Goal: Information Seeking & Learning: Check status

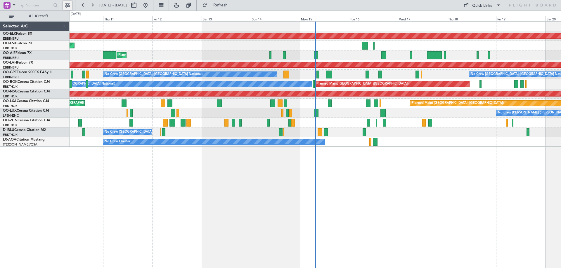
click at [68, 5] on button at bounding box center [67, 5] width 9 height 9
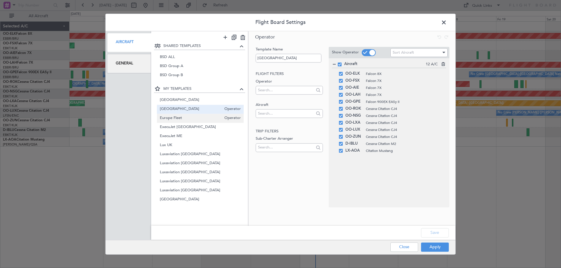
click at [197, 119] on span "Europe Fleet" at bounding box center [191, 118] width 62 height 6
type input "Europe Fleet"
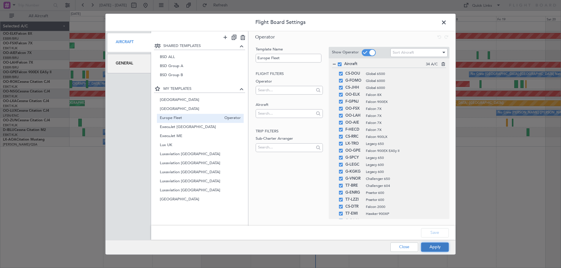
click at [438, 246] on button "Apply" at bounding box center [435, 247] width 28 height 9
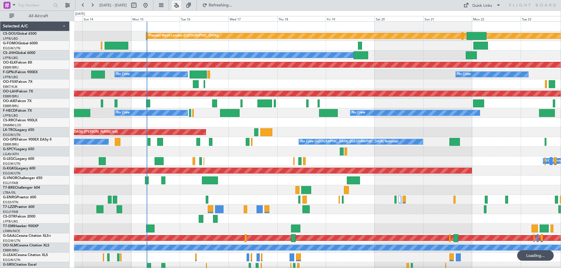
click at [181, 5] on button at bounding box center [176, 5] width 9 height 9
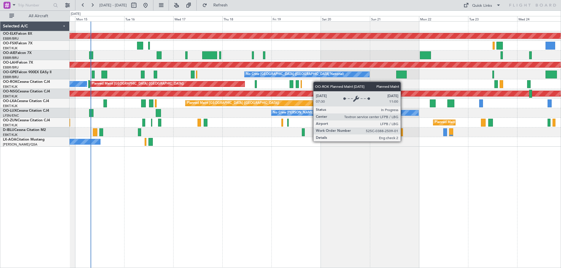
click at [182, 84] on div "Planned Maint Kortrijk-[GEOGRAPHIC_DATA] Planned Maint [GEOGRAPHIC_DATA] ([GEOG…" at bounding box center [314, 84] width 491 height 125
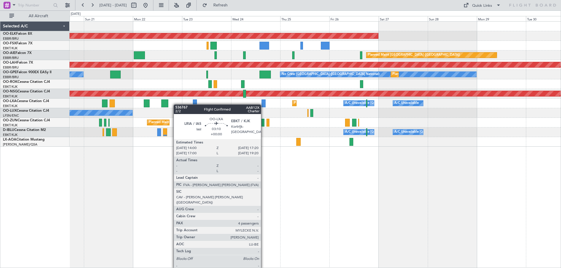
click at [161, 105] on div "Planned Maint Kortrijk-[GEOGRAPHIC_DATA] Planned Maint [GEOGRAPHIC_DATA] ([GEOG…" at bounding box center [314, 84] width 491 height 125
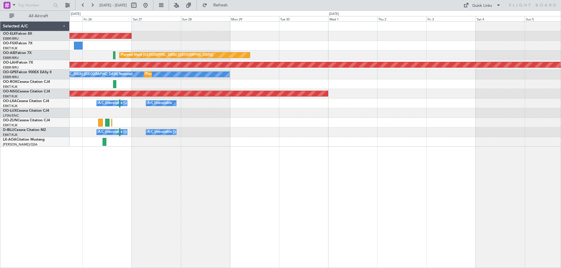
click at [201, 101] on div "Planned Maint Kortrijk-[GEOGRAPHIC_DATA] Planned Maint [GEOGRAPHIC_DATA] ([GEOG…" at bounding box center [314, 84] width 491 height 125
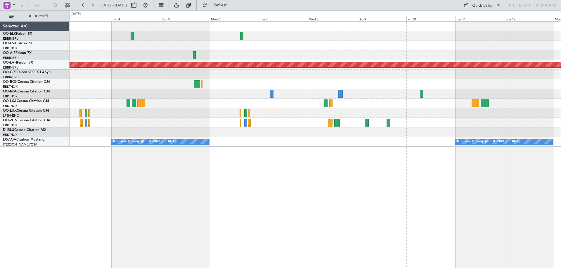
click at [300, 86] on div "Planned Maint [PERSON_NAME]-[GEOGRAPHIC_DATA][PERSON_NAME] ([GEOGRAPHIC_DATA][P…" at bounding box center [314, 84] width 491 height 125
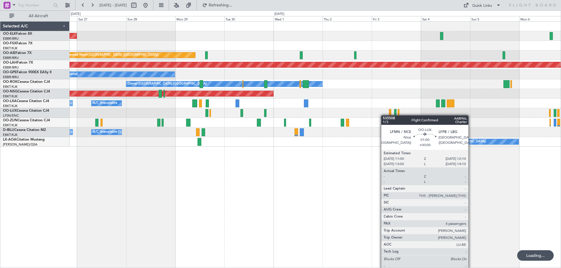
click at [429, 119] on div "Planned Maint Kortrijk-[GEOGRAPHIC_DATA] Planned Maint [GEOGRAPHIC_DATA] ([GEOG…" at bounding box center [314, 84] width 491 height 125
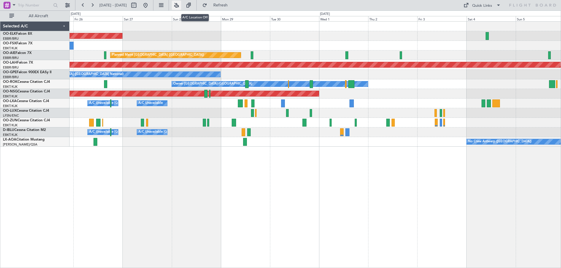
click at [181, 5] on button at bounding box center [176, 5] width 9 height 9
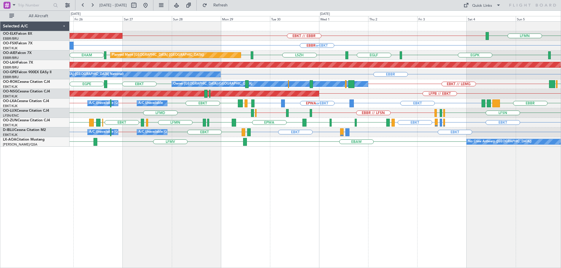
click at [466, 100] on div "Planned Maint Kortrijk-[GEOGRAPHIC_DATA] EBKT // EBBR LFMN EBBR or EBKT Planned…" at bounding box center [314, 84] width 491 height 125
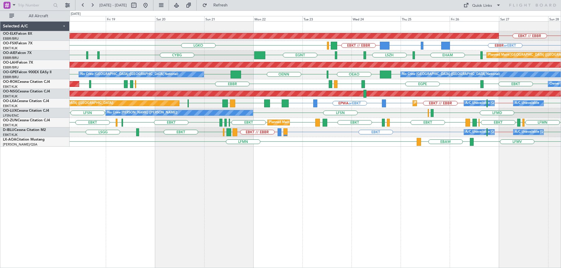
click at [453, 101] on div "Planned Maint Kortrijk-[GEOGRAPHIC_DATA] EBKT // EBBR EBBR or EBKT BGBW or EBKT…" at bounding box center [314, 84] width 491 height 125
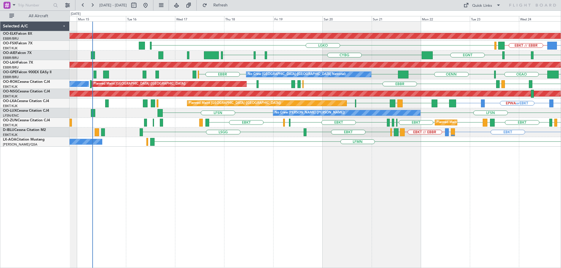
click at [333, 119] on div "Planned Maint Kortrijk-[GEOGRAPHIC_DATA] EBKT // EBBR LGKO LGAV EBKT // EBBR BG…" at bounding box center [314, 84] width 491 height 125
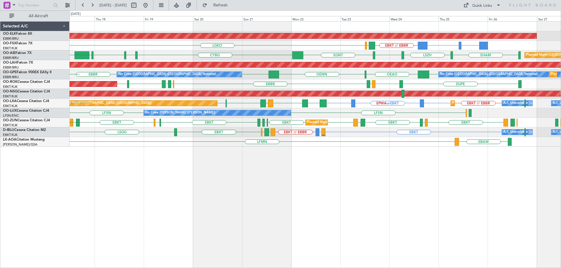
click at [457, 113] on div "Planned Maint Kortrijk-[GEOGRAPHIC_DATA] BGBW or EBKT BGGH or EBKT EBKT // EBBR…" at bounding box center [314, 84] width 491 height 125
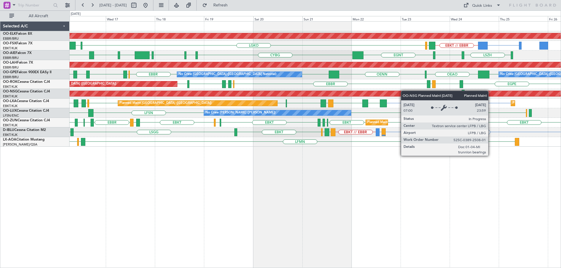
click at [377, 91] on div "Planned Maint Kortrijk-[GEOGRAPHIC_DATA] BGGH or EBKT EBKT // EBBR LGKO LGAV LG…" at bounding box center [314, 84] width 491 height 125
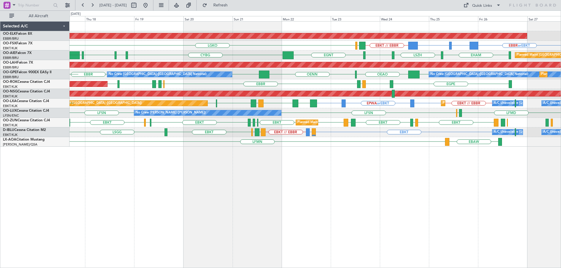
click at [400, 125] on div "EBKT LFPG LFMN EBKT EDDF EBKT EBKT LFMN EBKT LEPA EBKT Planned Maint [GEOGRAPHI…" at bounding box center [314, 123] width 491 height 10
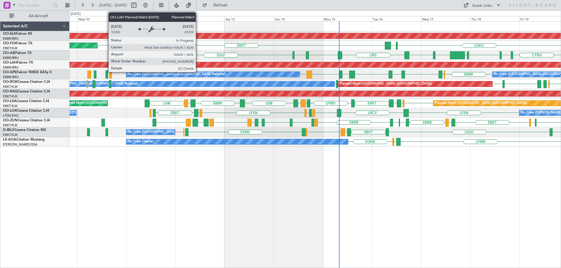
click at [240, 66] on div "Planned Maint [PERSON_NAME]-[GEOGRAPHIC_DATA][PERSON_NAME] ([GEOGRAPHIC_DATA][P…" at bounding box center [356, 65] width 1392 height 6
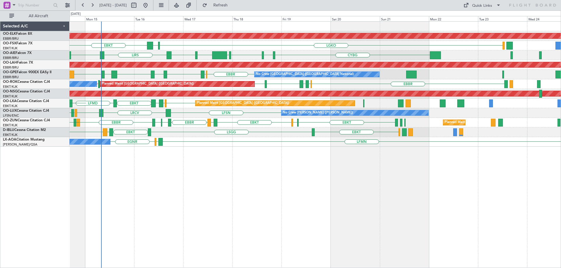
click at [279, 140] on div "Planned Maint Kortrijk-[GEOGRAPHIC_DATA] LGKO LGAV EBKT CYBG CYUL KBED KTEB [GE…" at bounding box center [314, 84] width 491 height 125
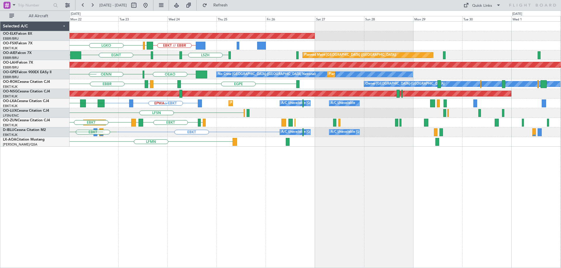
click at [115, 126] on div "Planned Maint Kortrijk-[GEOGRAPHIC_DATA] EBKT // EBBR LGAV LGKO [GEOGRAPHIC_DAT…" at bounding box center [314, 84] width 491 height 125
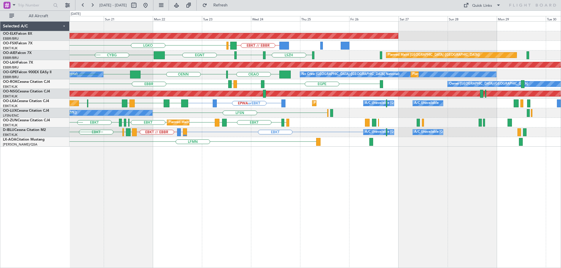
click at [512, 145] on div "Planned Maint Kortrijk-[GEOGRAPHIC_DATA] EBKT // EBBR LGAV LGKO Planned Maint […" at bounding box center [314, 84] width 491 height 125
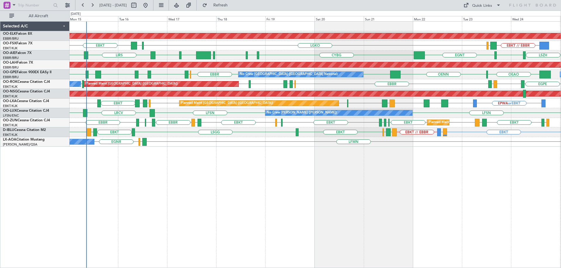
click at [380, 145] on div "Planned Maint Kortrijk-[GEOGRAPHIC_DATA] EBKT // EBBR LGAV LGKO LGAV EBKT [GEOG…" at bounding box center [314, 84] width 491 height 125
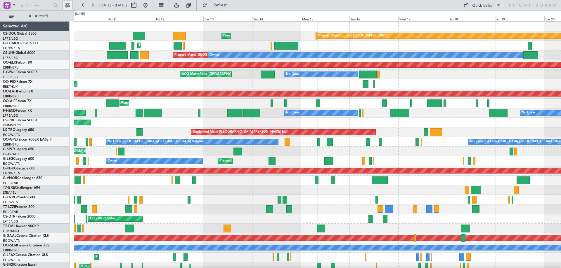
click at [68, 5] on button at bounding box center [67, 5] width 9 height 9
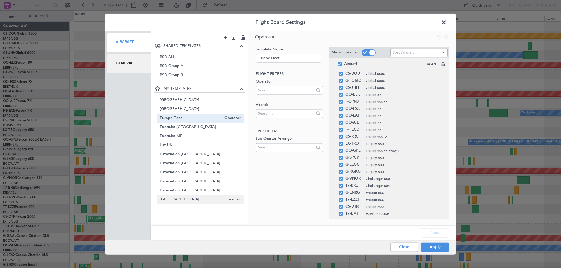
drag, startPoint x: 182, startPoint y: 198, endPoint x: 191, endPoint y: 199, distance: 8.8
click at [182, 198] on span "[GEOGRAPHIC_DATA]" at bounding box center [191, 200] width 62 height 6
type input "[GEOGRAPHIC_DATA]"
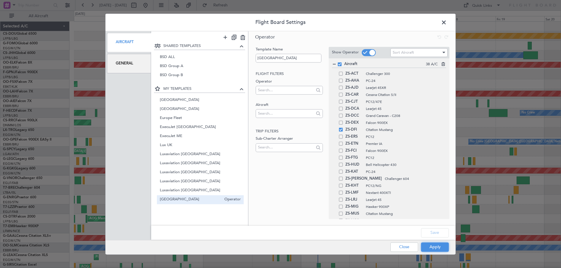
click at [438, 247] on button "Apply" at bounding box center [435, 247] width 28 height 9
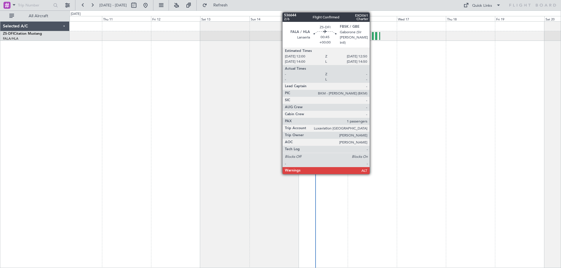
click at [372, 38] on div at bounding box center [373, 36] width 2 height 8
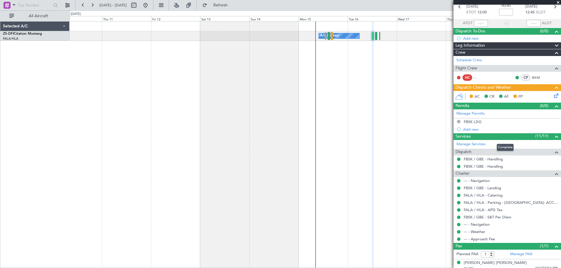
scroll to position [33, 0]
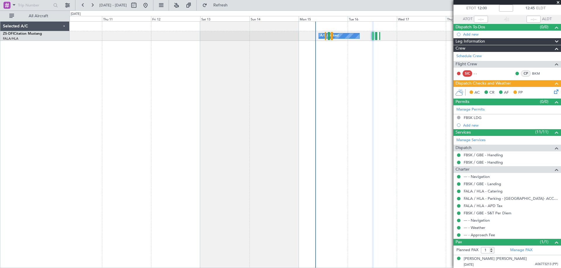
click at [557, 2] on span at bounding box center [558, 2] width 6 height 5
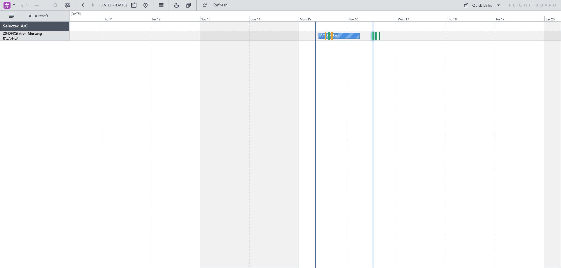
type input "0"
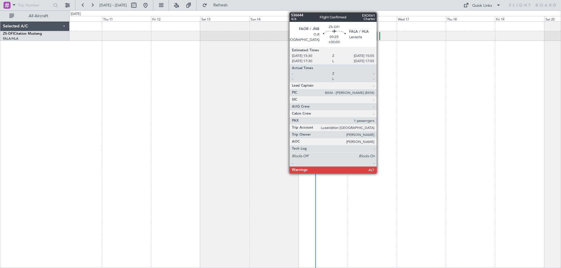
click at [379, 34] on div at bounding box center [379, 36] width 1 height 8
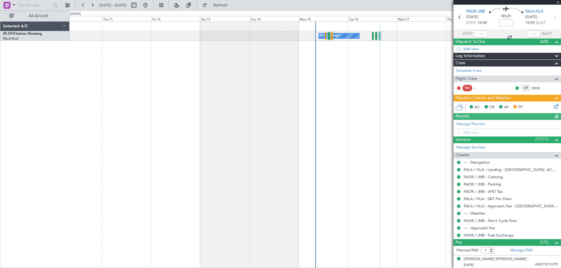
scroll to position [19, 0]
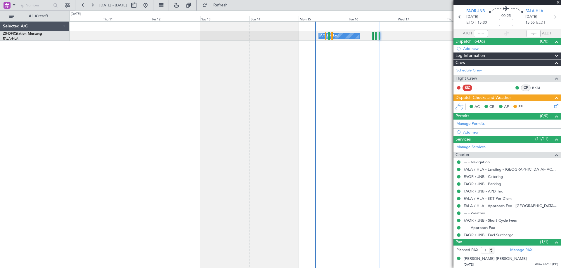
click at [558, 4] on span at bounding box center [558, 2] width 6 height 5
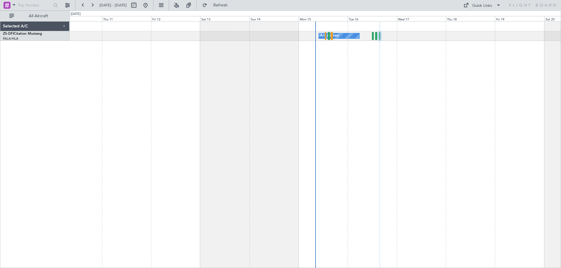
type input "0"
